Goal: Check status: Check status

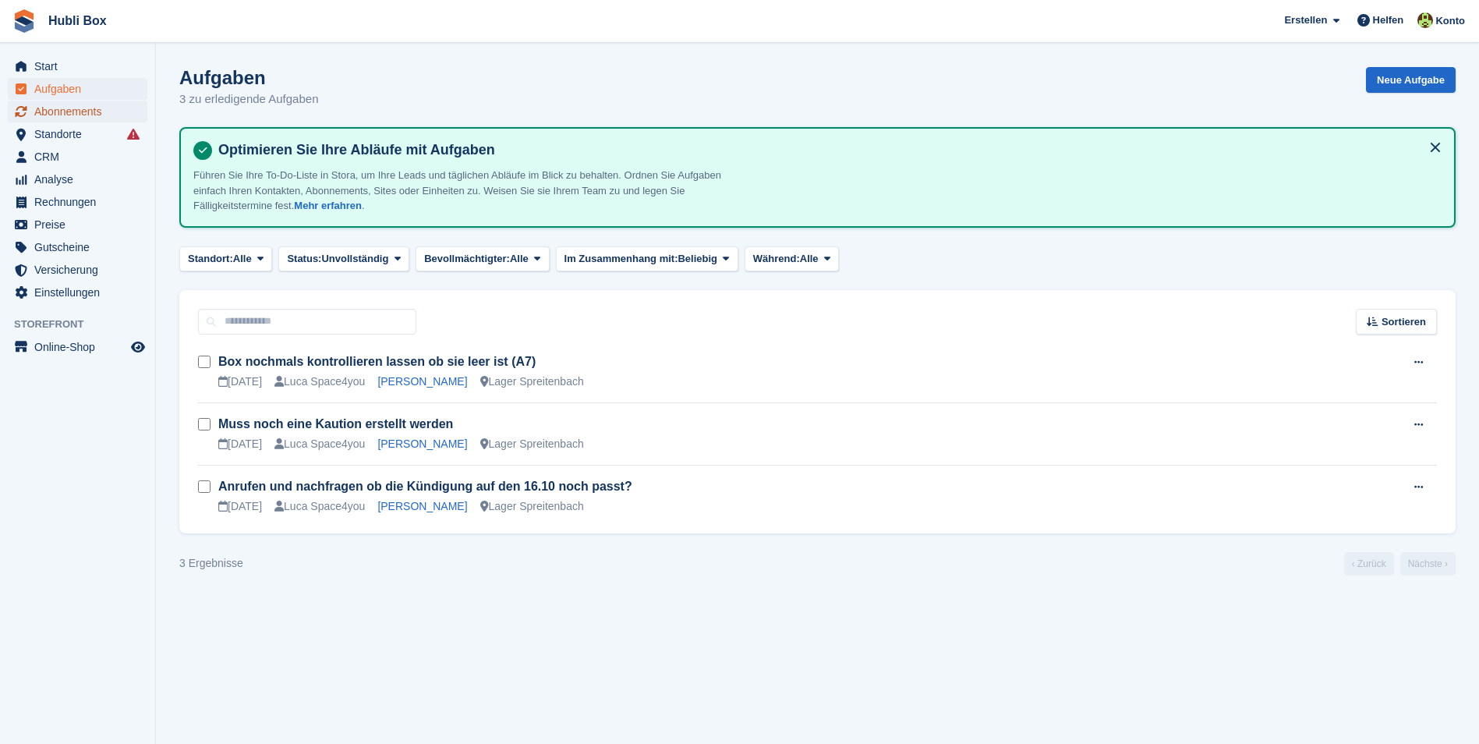
click at [89, 114] on span "Abonnements" at bounding box center [81, 112] width 94 height 22
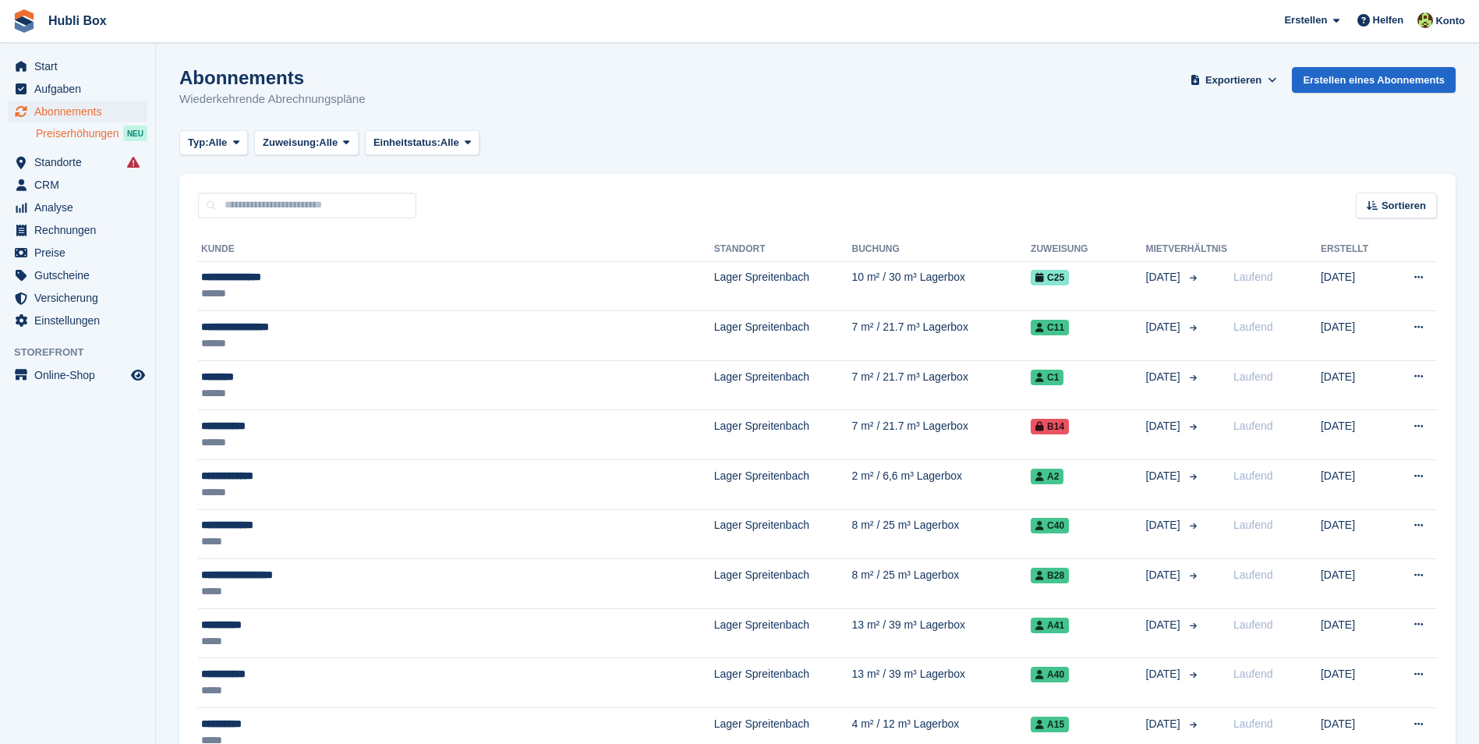
click at [79, 133] on span "Preiserhöhungen" at bounding box center [77, 133] width 83 height 15
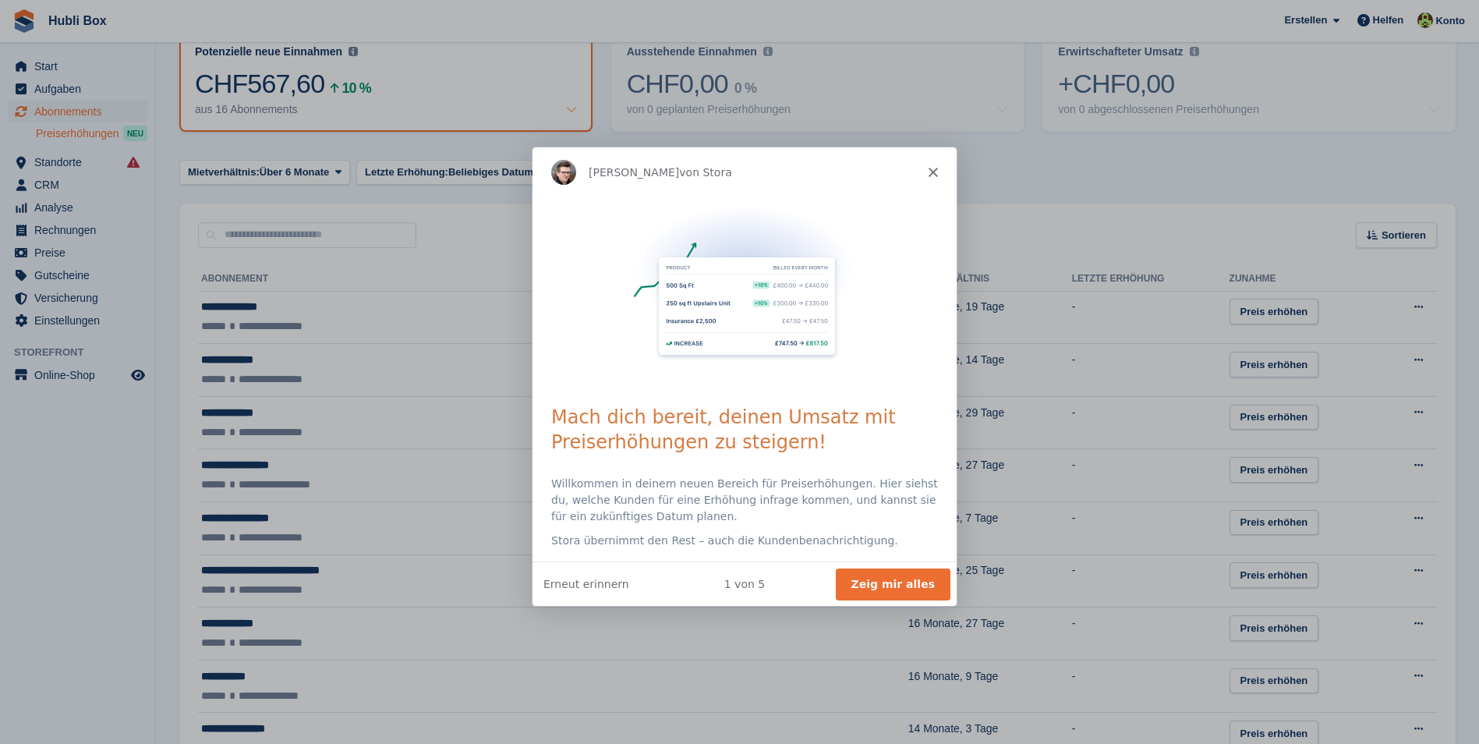
click at [934, 166] on icon "Schließen" at bounding box center [931, 170] width 9 height 9
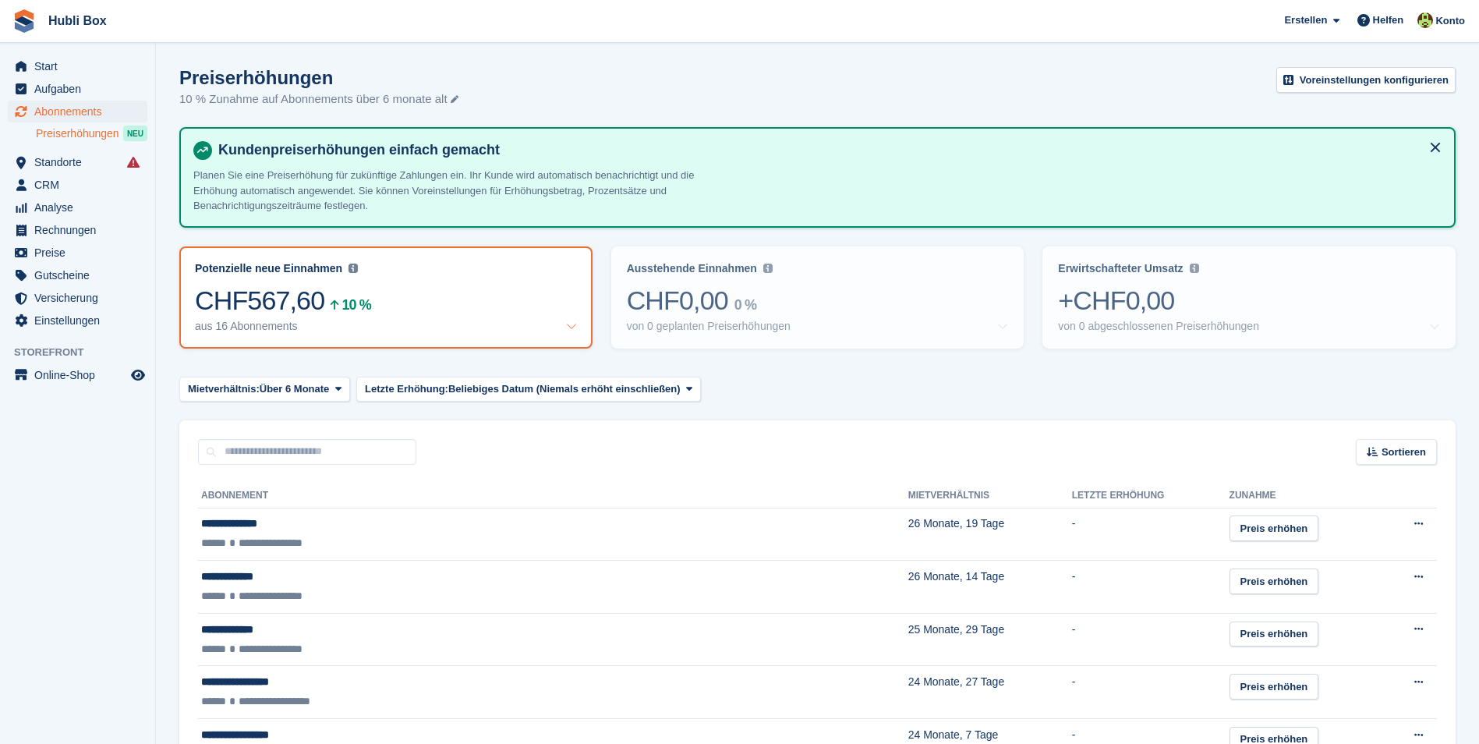
drag, startPoint x: 518, startPoint y: 101, endPoint x: 10, endPoint y: 27, distance: 513.1
click at [10, 27] on div "Hubli Box Erstellen Abonnement Rechnung Kontakt Deal Rabatt Seite Helfen Chat-S…" at bounding box center [739, 714] width 1479 height 1429
click at [511, 109] on div "Preiserhöhungen 10 % Zunahme auf Abonnements über 6 monate alt Voreinstellungen…" at bounding box center [817, 97] width 1276 height 60
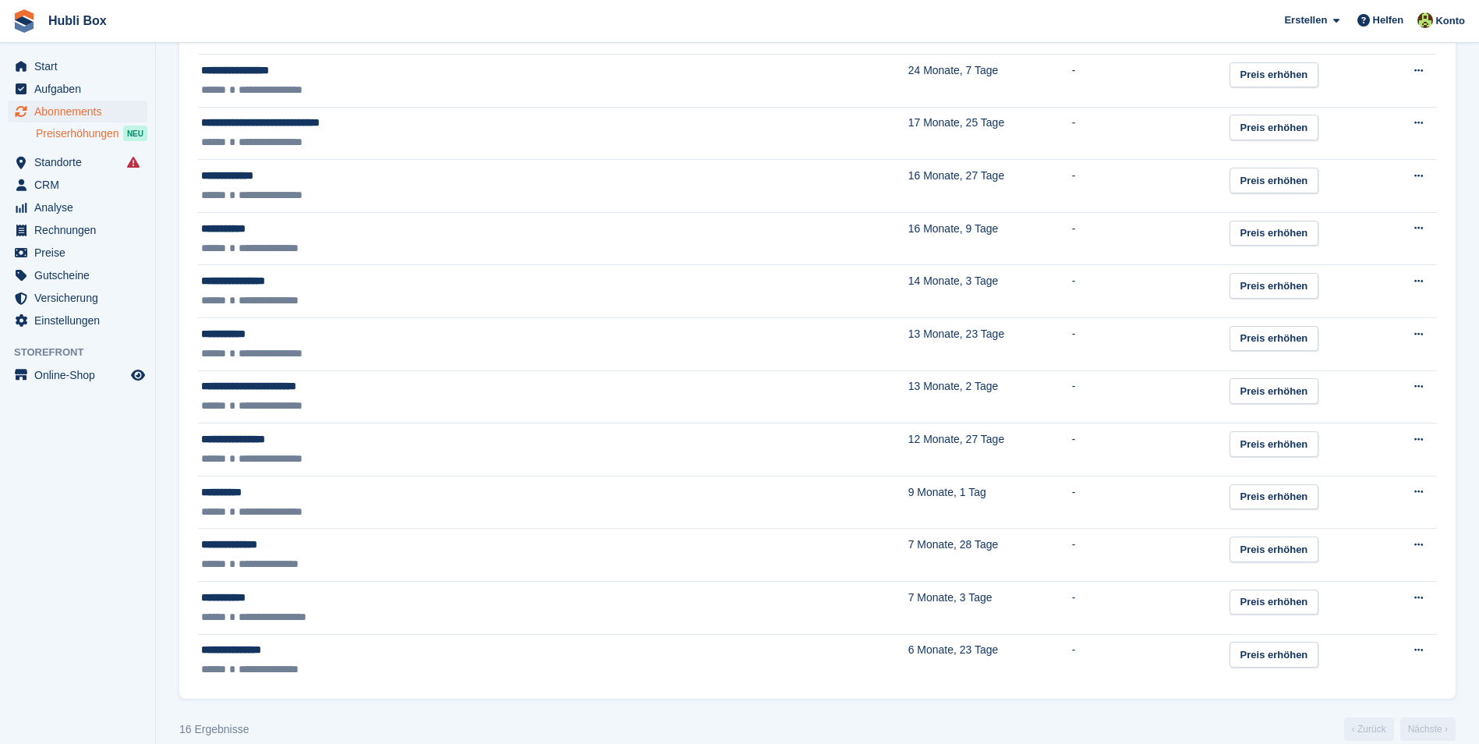
scroll to position [685, 0]
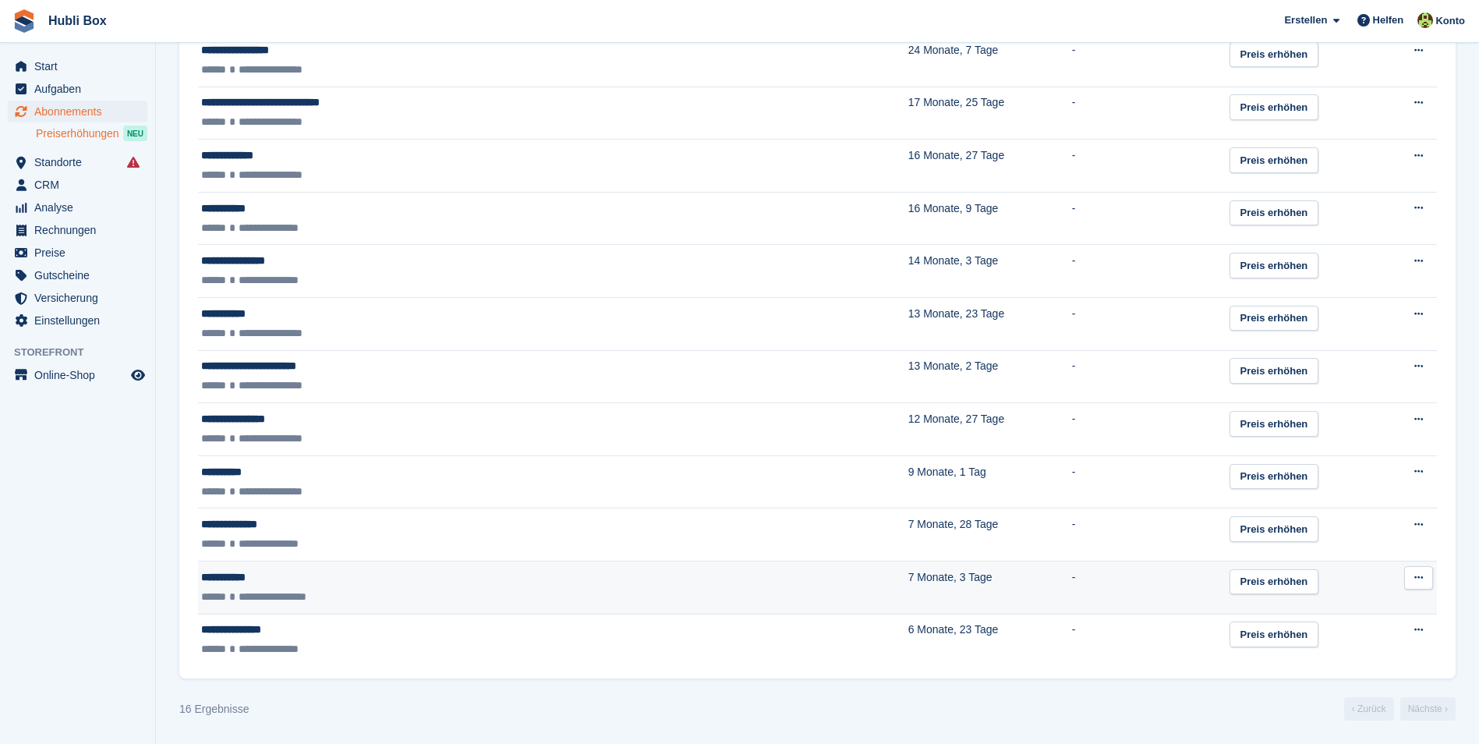
click at [228, 582] on div "**********" at bounding box center [408, 577] width 414 height 16
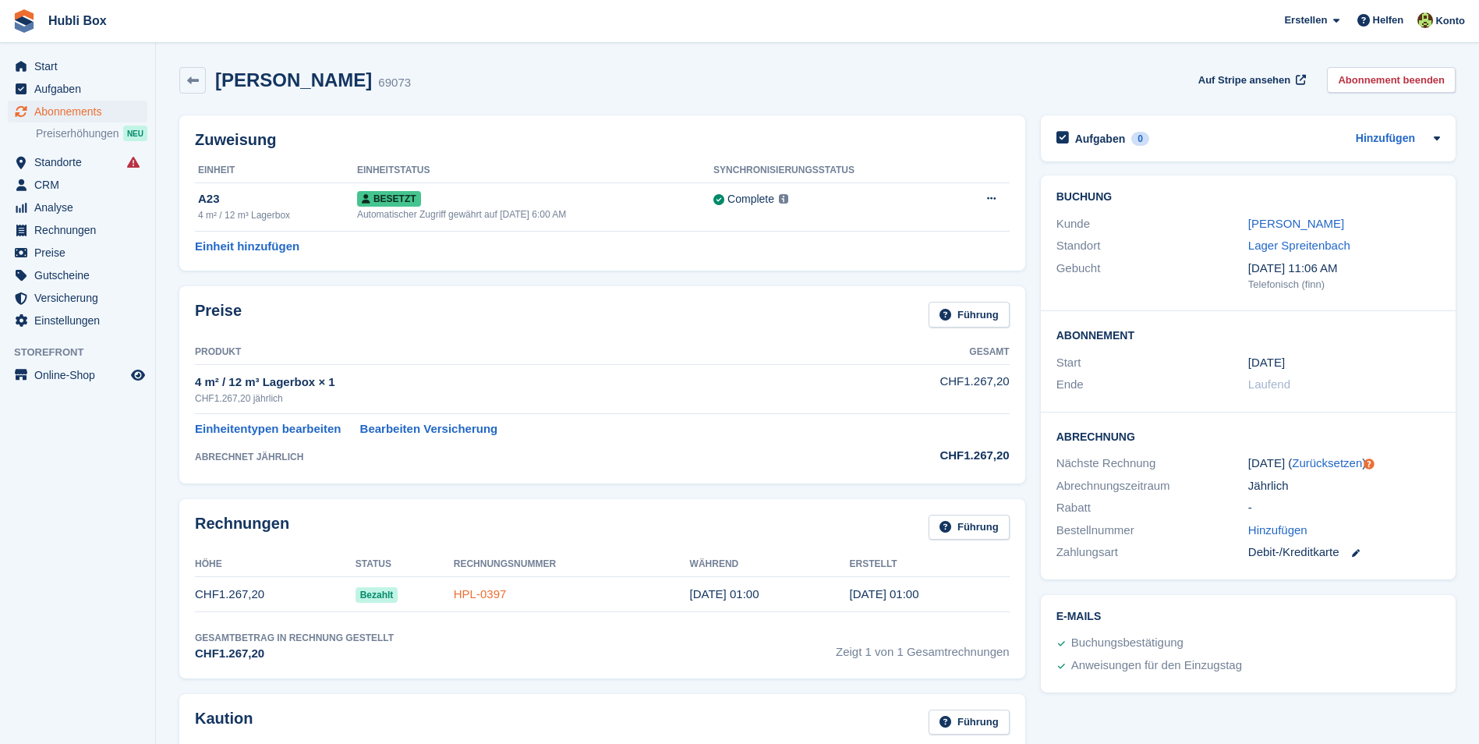
click at [498, 590] on link "HPL-0397" at bounding box center [480, 593] width 53 height 13
click at [95, 66] on span "Start" at bounding box center [81, 66] width 94 height 22
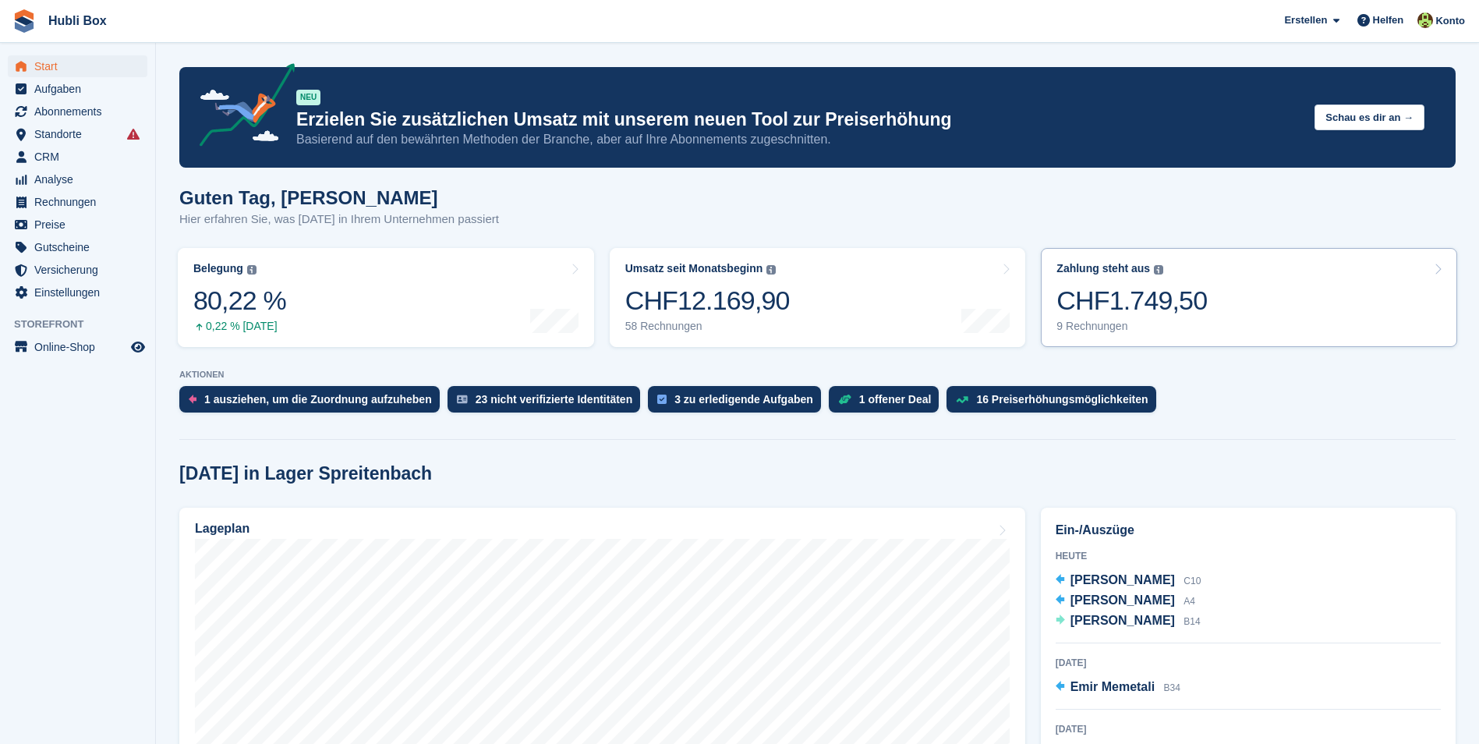
click at [1281, 289] on link "Zahlung steht aus Der gesamte ausstehende Saldo aller offenen Rechnungen. CHF1.…" at bounding box center [1249, 297] width 416 height 99
